Goal: Entertainment & Leisure: Consume media (video, audio)

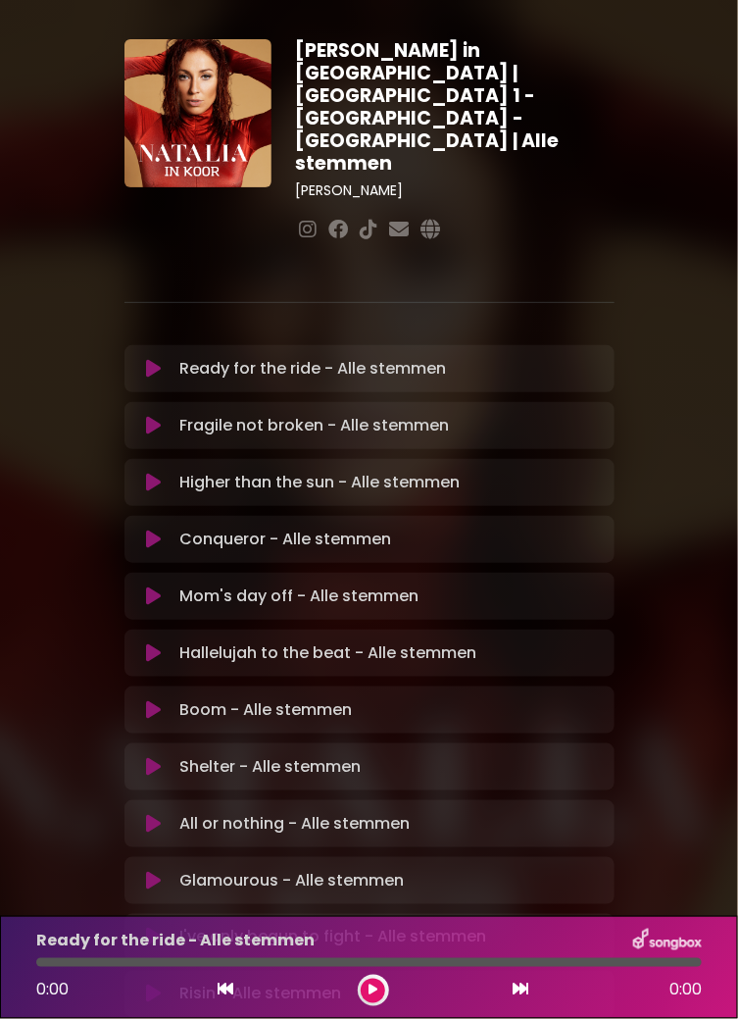
scroll to position [61, 0]
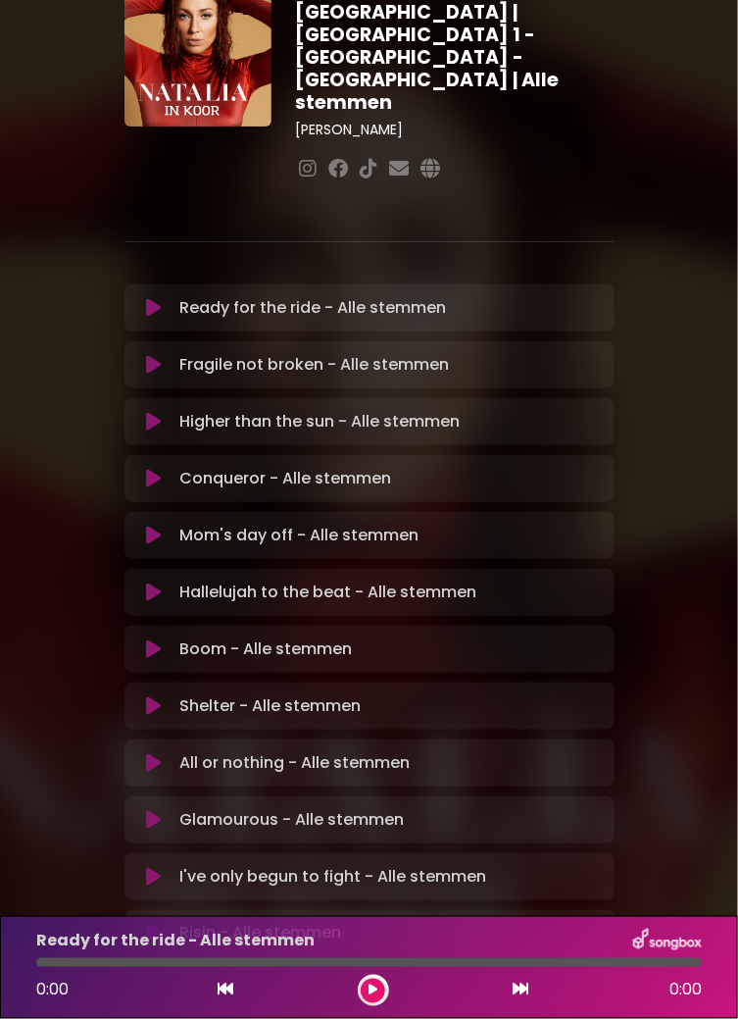
click at [374, 989] on icon at bounding box center [373, 990] width 9 height 12
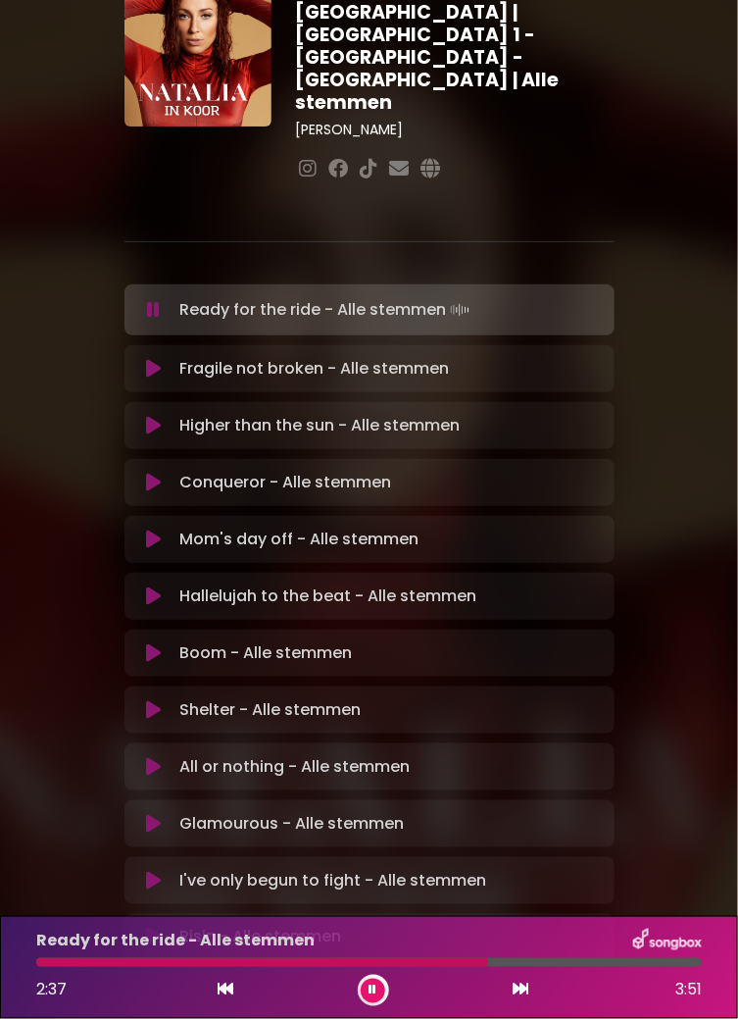
click at [461, 963] on div at bounding box center [262, 962] width 452 height 9
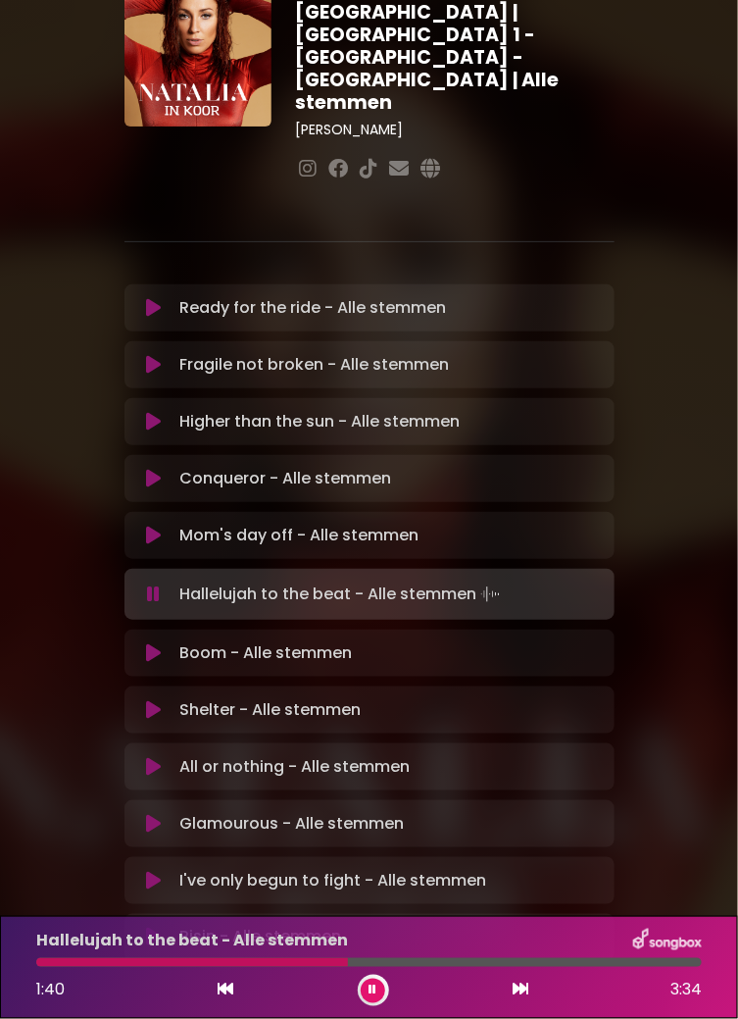
click at [229, 961] on div at bounding box center [192, 962] width 312 height 9
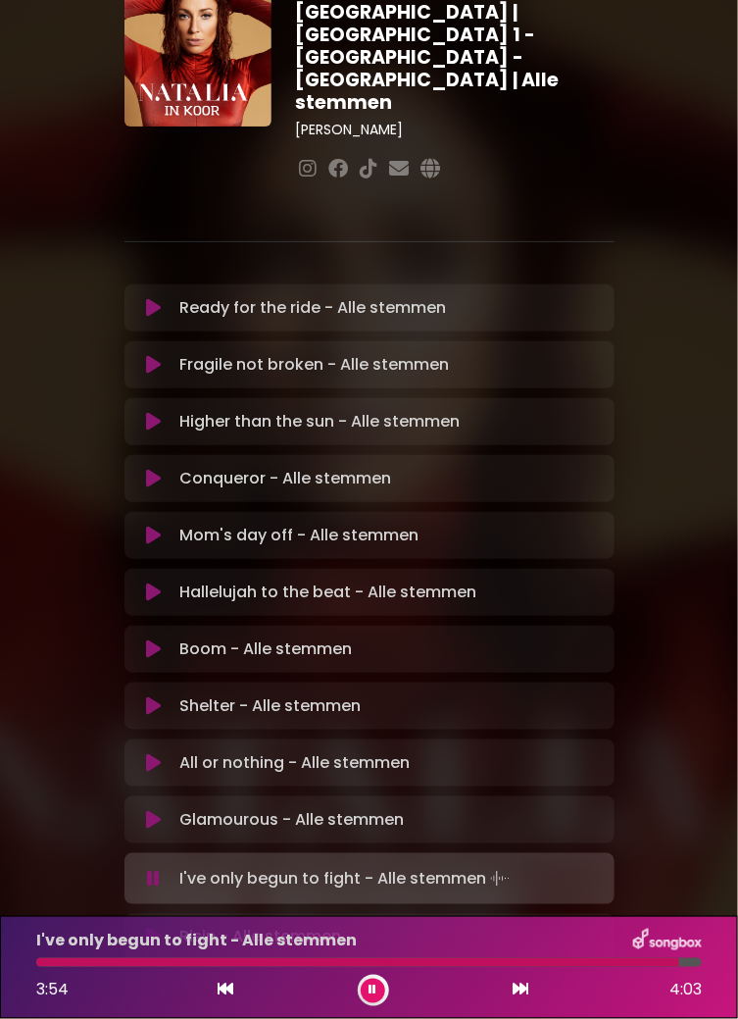
click at [484, 966] on div at bounding box center [357, 962] width 643 height 9
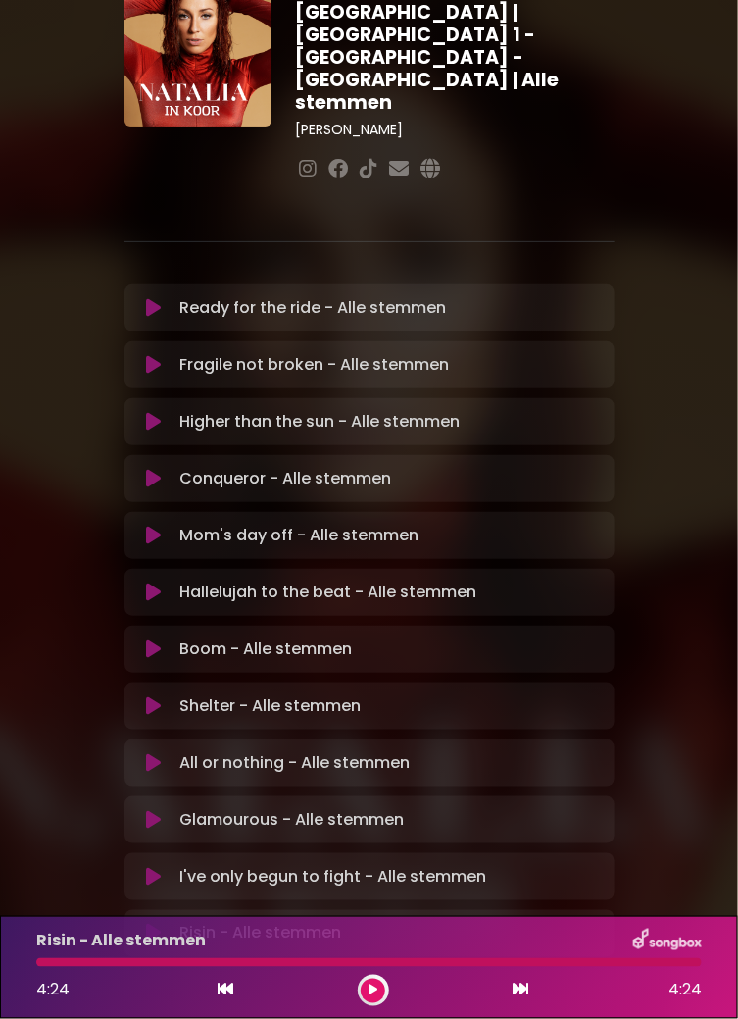
click at [649, 964] on div at bounding box center [369, 962] width 666 height 9
click at [650, 964] on div at bounding box center [369, 962] width 666 height 9
click at [662, 962] on div at bounding box center [369, 962] width 666 height 9
